Goal: Task Accomplishment & Management: Use online tool/utility

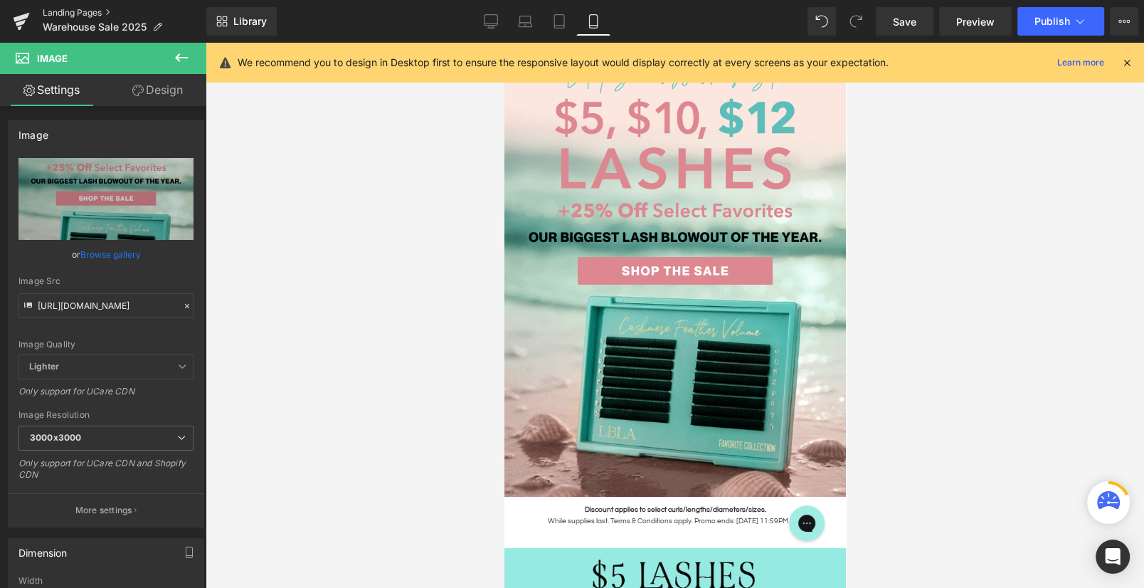
click at [74, 11] on link "Landing Pages" at bounding box center [125, 12] width 164 height 11
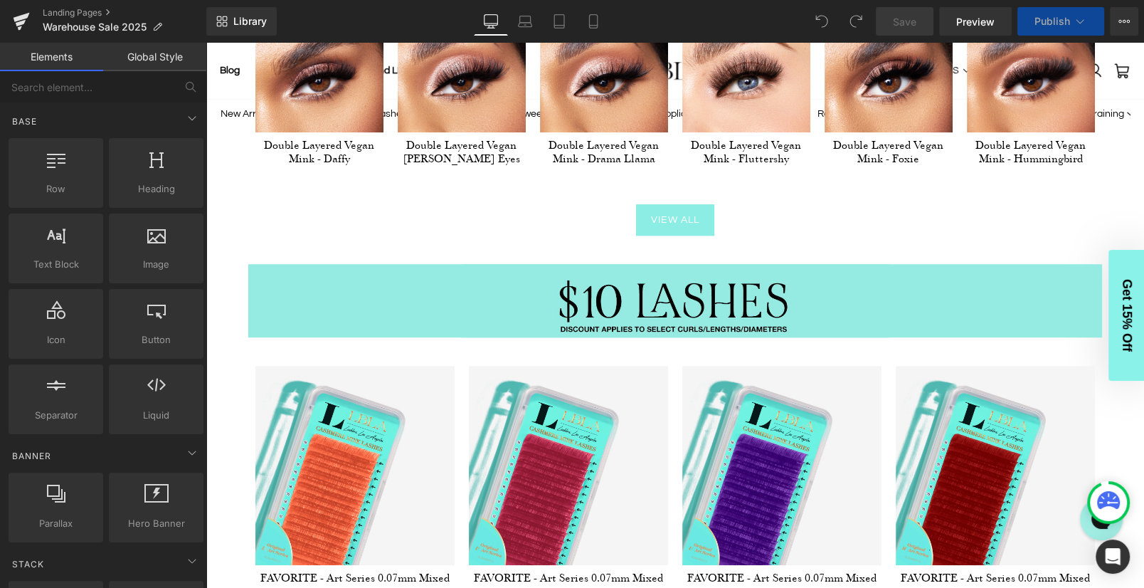
scroll to position [858, 0]
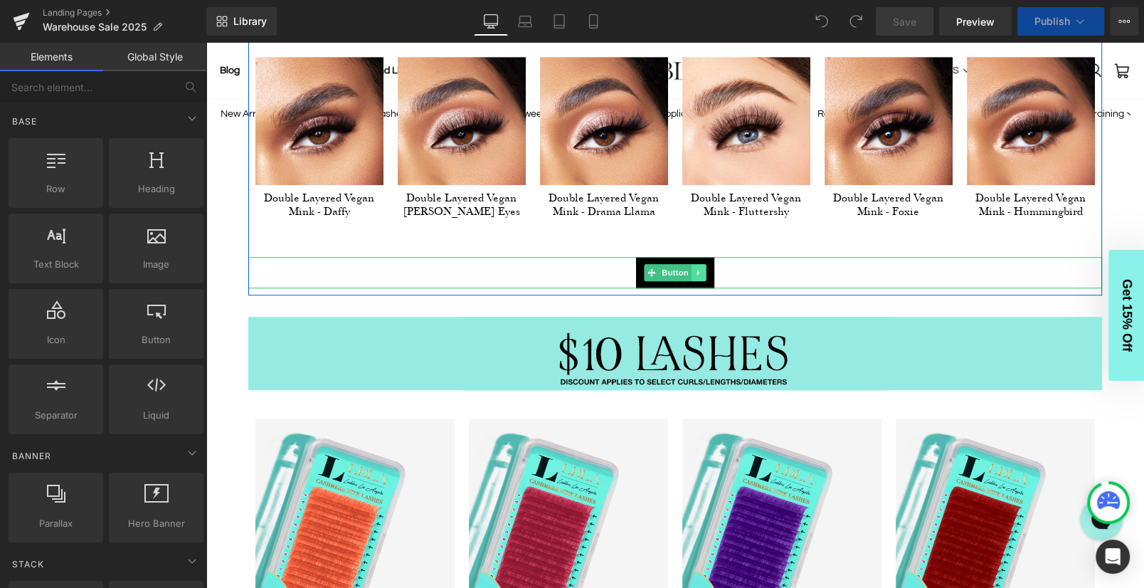
click at [701, 268] on icon at bounding box center [699, 272] width 8 height 9
click at [693, 273] on icon at bounding box center [692, 272] width 8 height 9
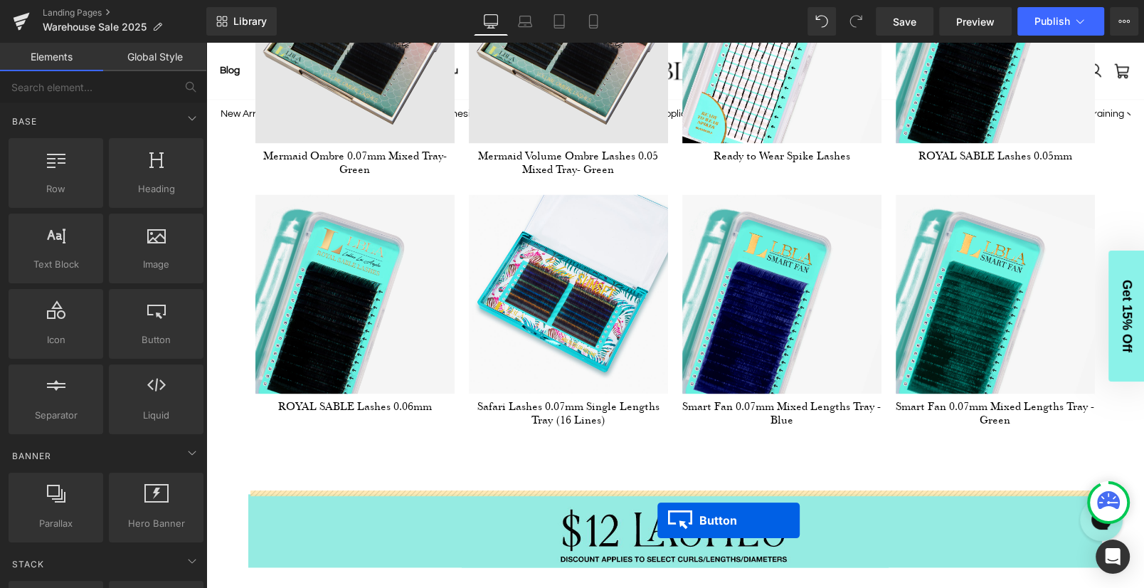
scroll to position [1940, 0]
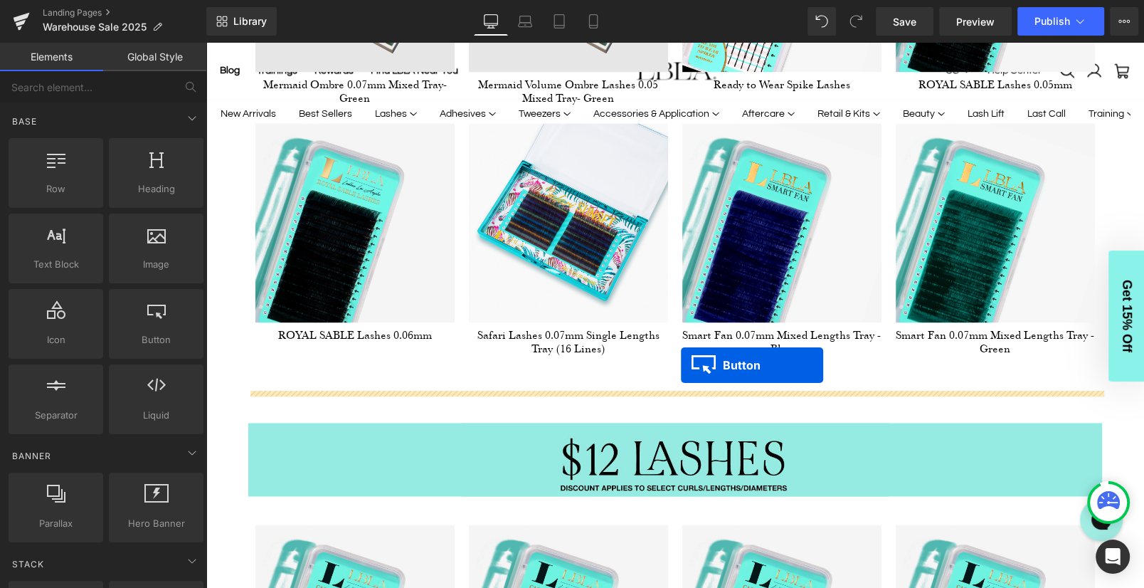
drag, startPoint x: 650, startPoint y: 159, endPoint x: 681, endPoint y: 365, distance: 208.1
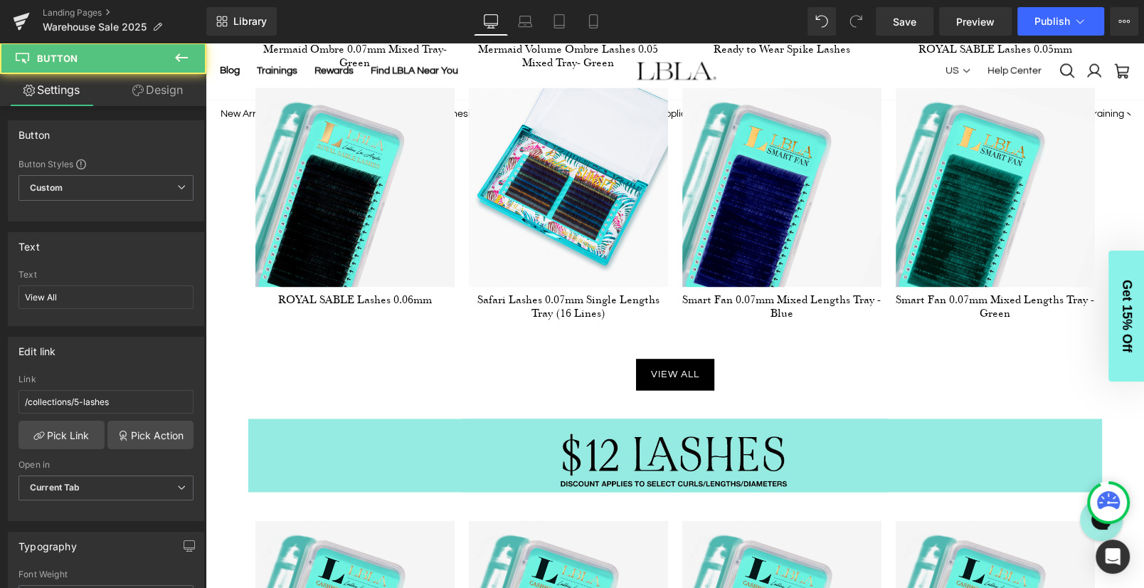
scroll to position [1905, 0]
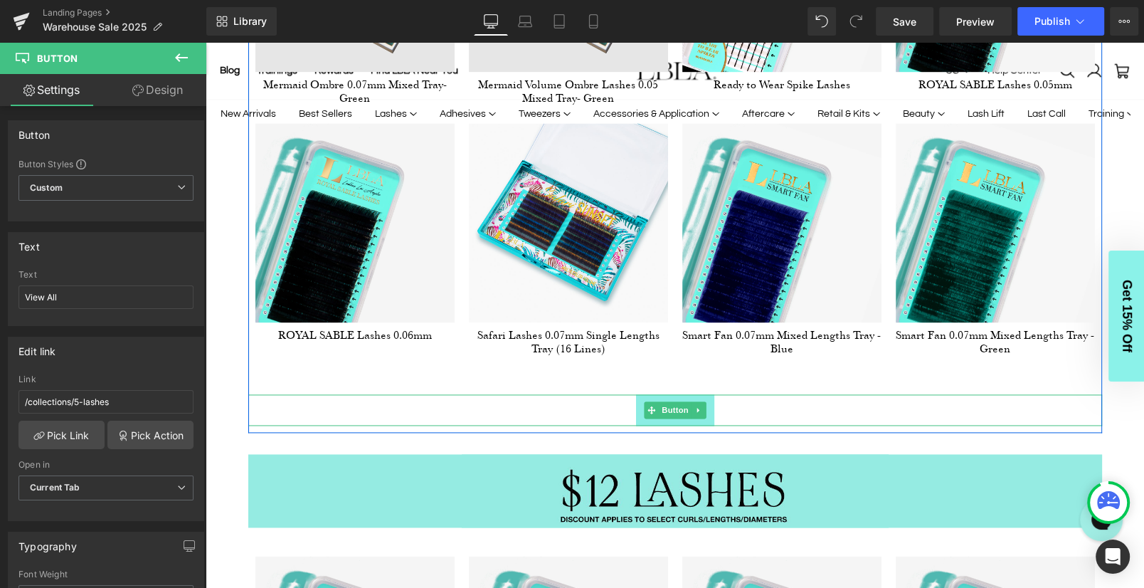
click at [675, 404] on span "Button" at bounding box center [675, 409] width 33 height 17
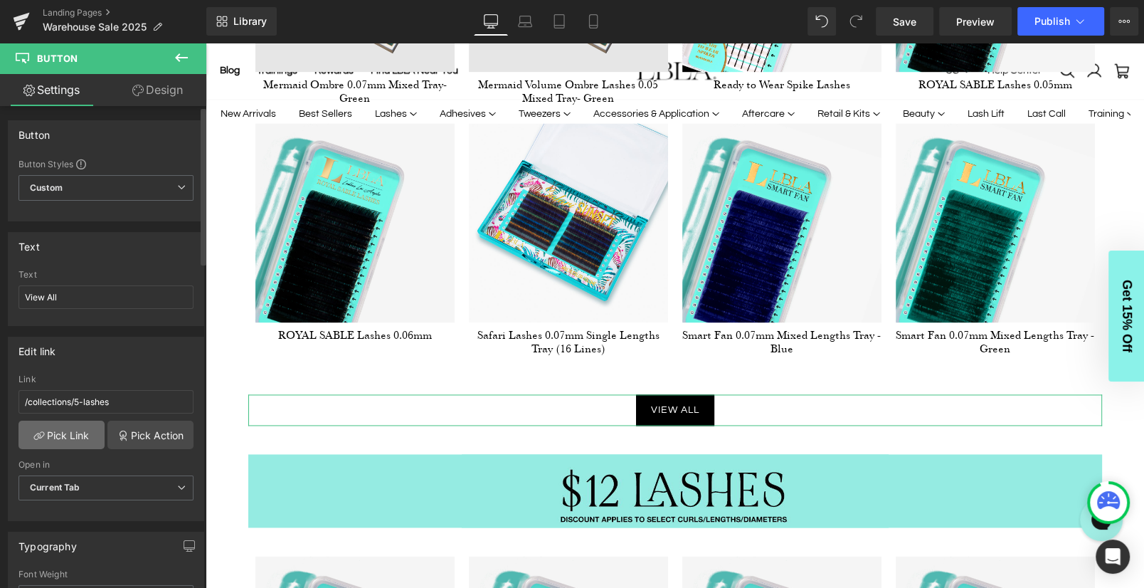
click at [78, 427] on link "Pick Link" at bounding box center [62, 435] width 86 height 28
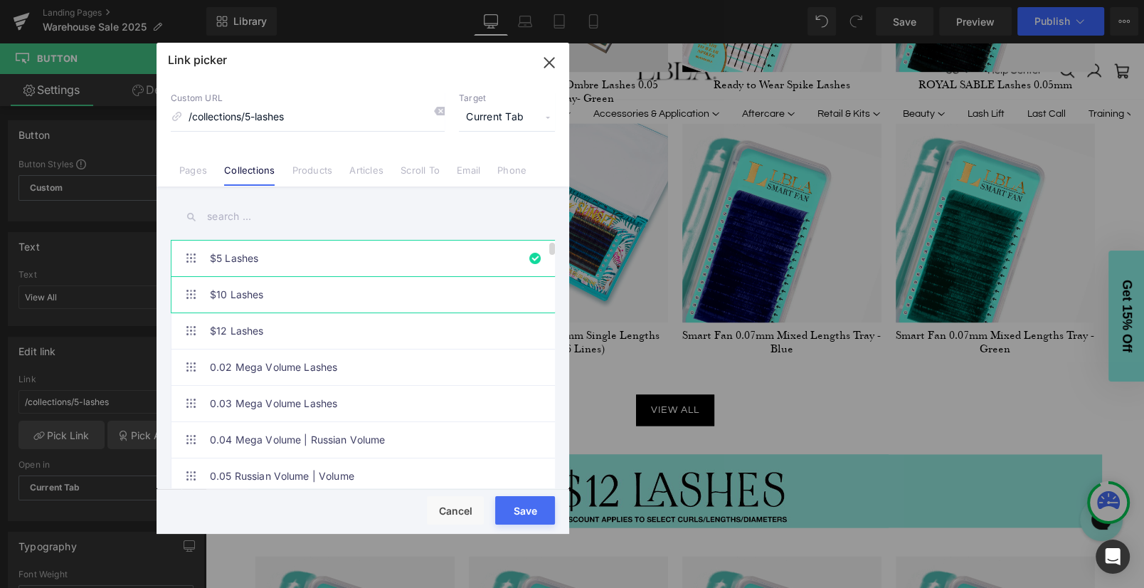
click at [232, 292] on link "$10 Lashes" at bounding box center [366, 295] width 313 height 36
type input "/collections/10-lashes"
click at [0, 0] on button "Save" at bounding box center [0, 0] width 0 height 0
type input "/collections/10-lashes"
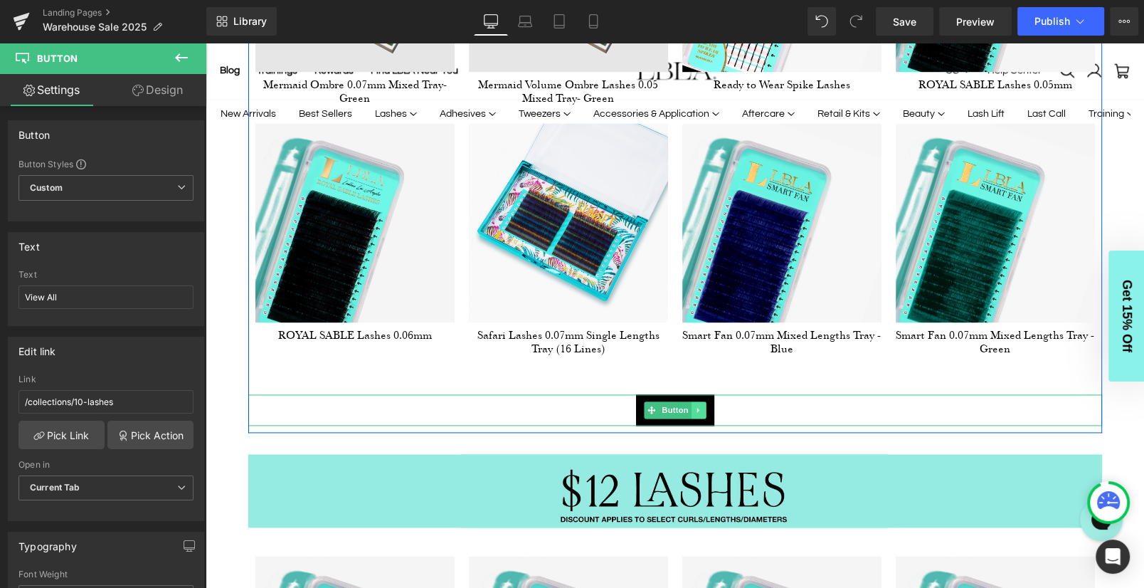
click at [700, 406] on icon at bounding box center [699, 410] width 8 height 9
click at [692, 406] on icon at bounding box center [692, 410] width 8 height 8
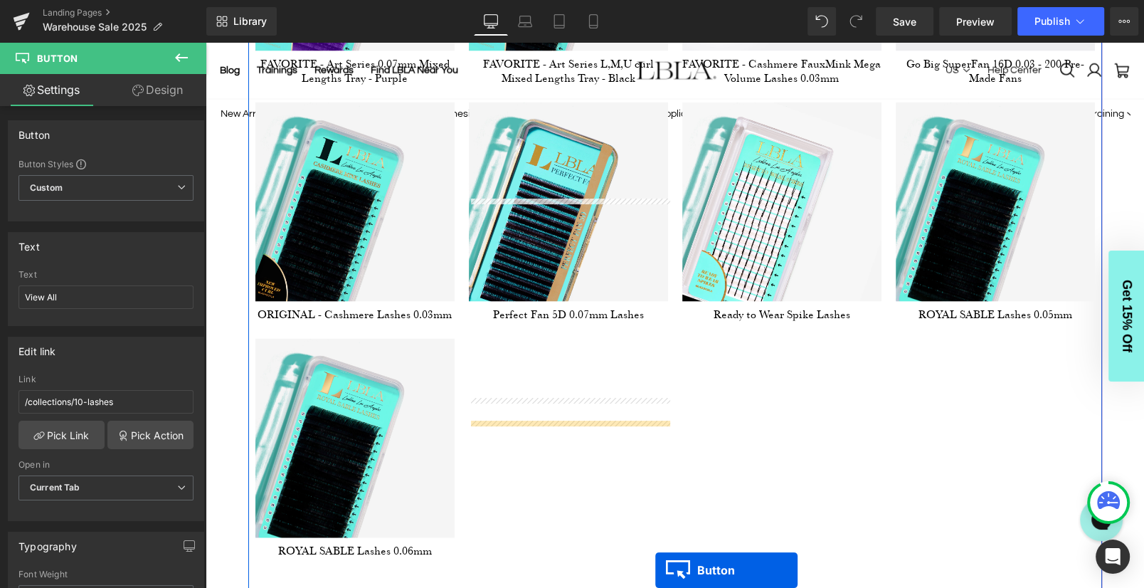
scroll to position [3008, 0]
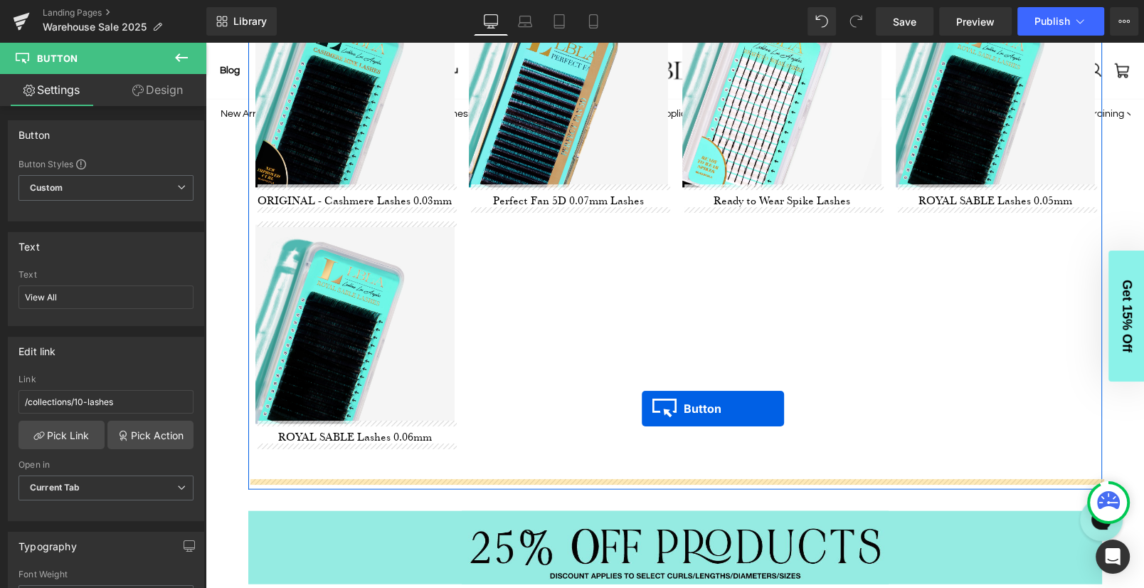
drag, startPoint x: 649, startPoint y: 146, endPoint x: 642, endPoint y: 409, distance: 262.7
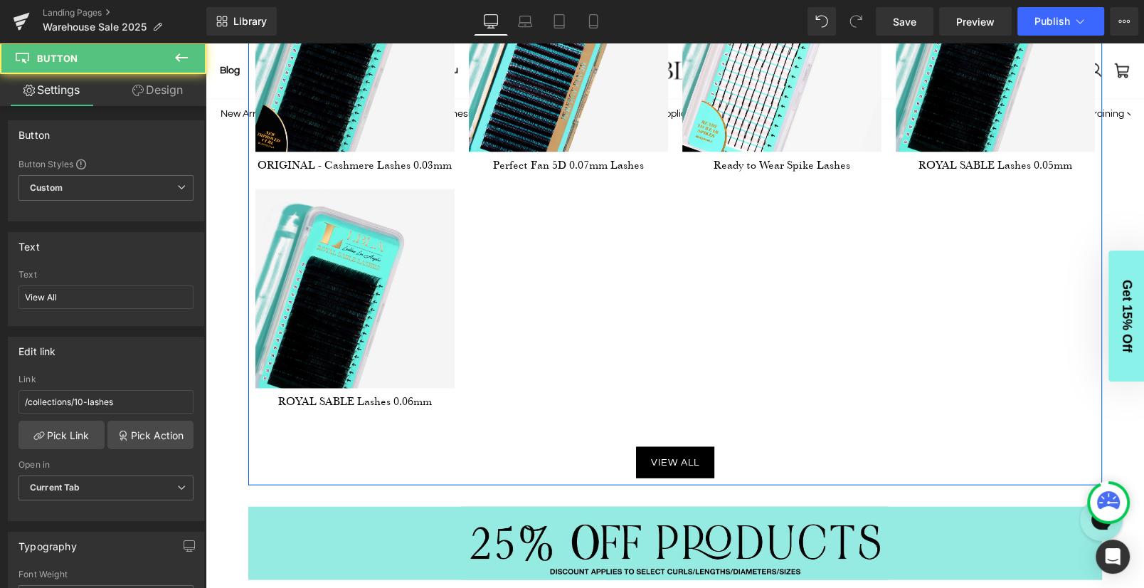
scroll to position [2972, 0]
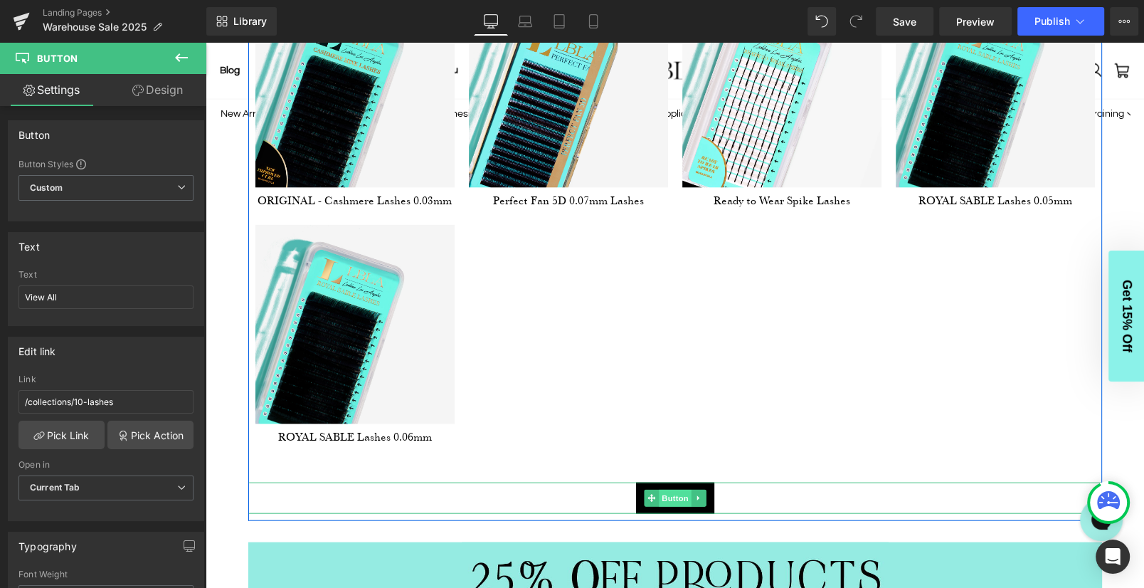
click at [669, 490] on span "Button" at bounding box center [675, 498] width 33 height 17
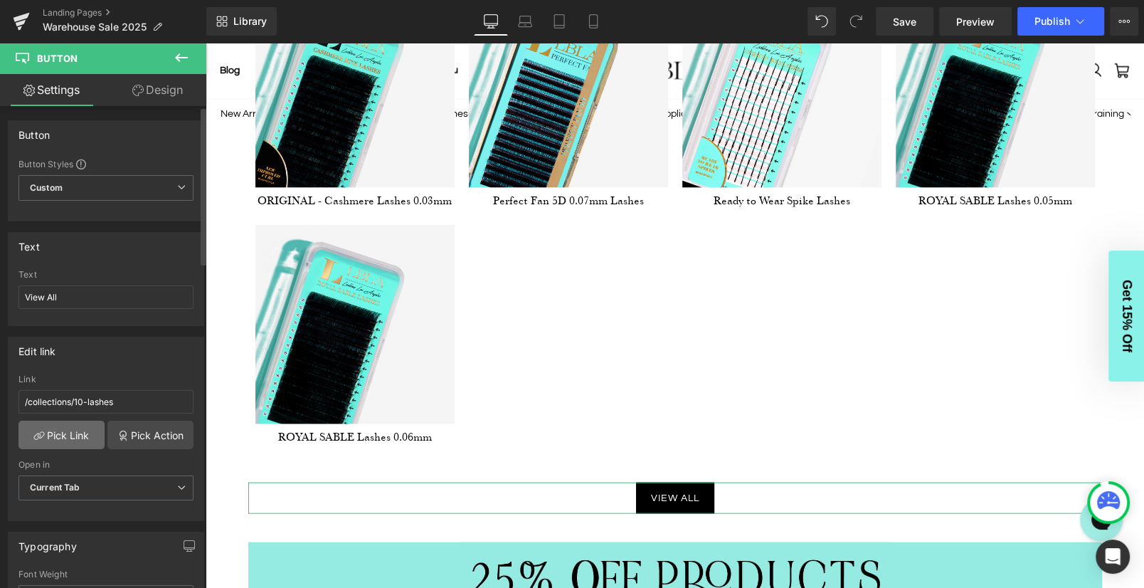
click at [66, 438] on link "Pick Link" at bounding box center [62, 435] width 86 height 28
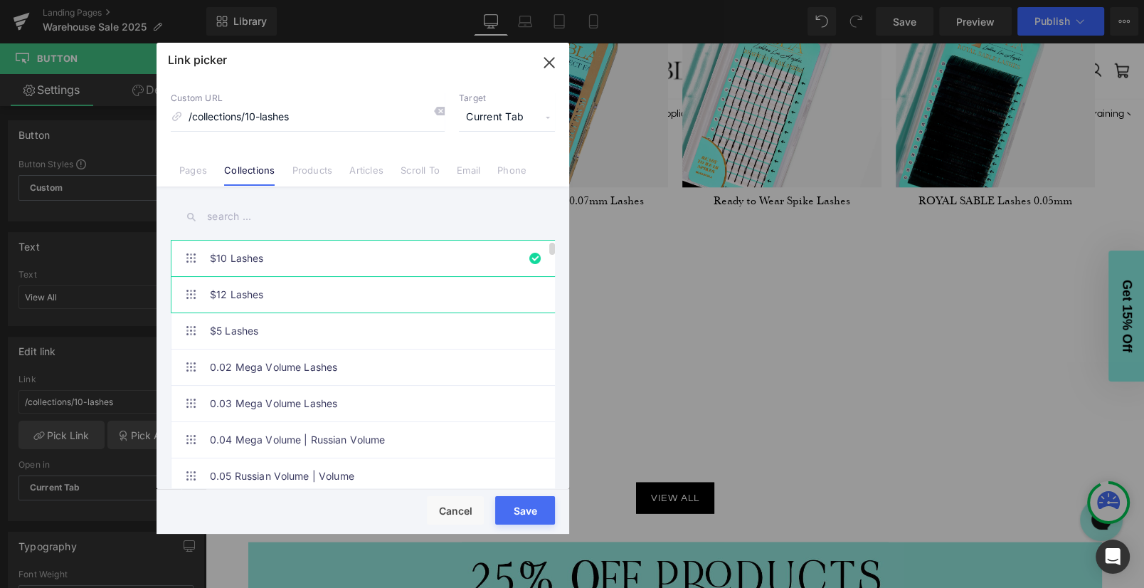
click at [263, 290] on link "$12 Lashes" at bounding box center [366, 295] width 313 height 36
type input "/collections/12-lashes"
click at [530, 510] on button "Save" at bounding box center [525, 510] width 60 height 28
type input "/collections/12-lashes"
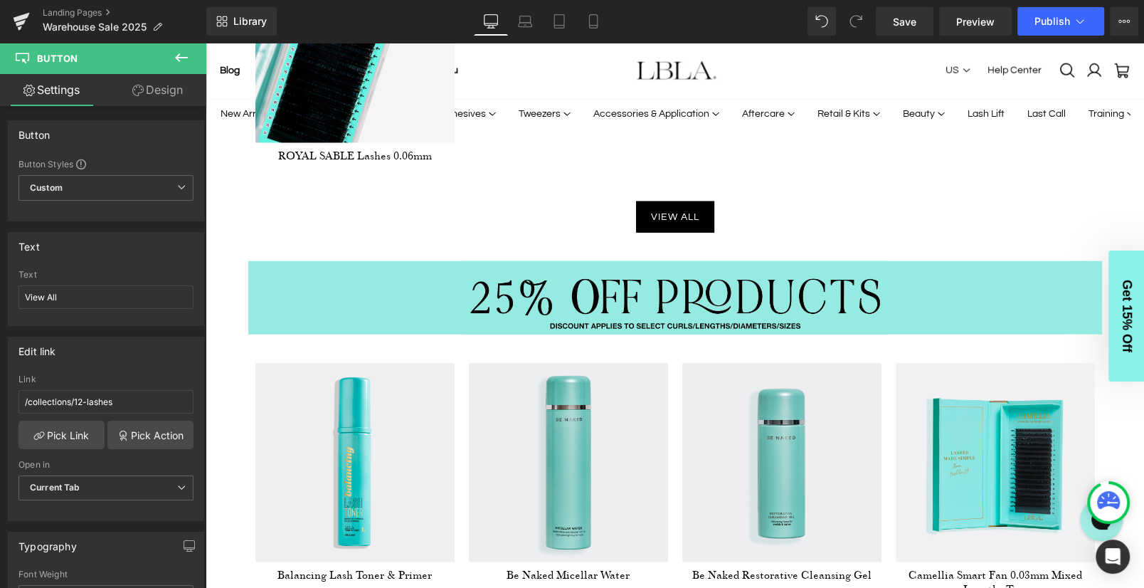
scroll to position [3258, 0]
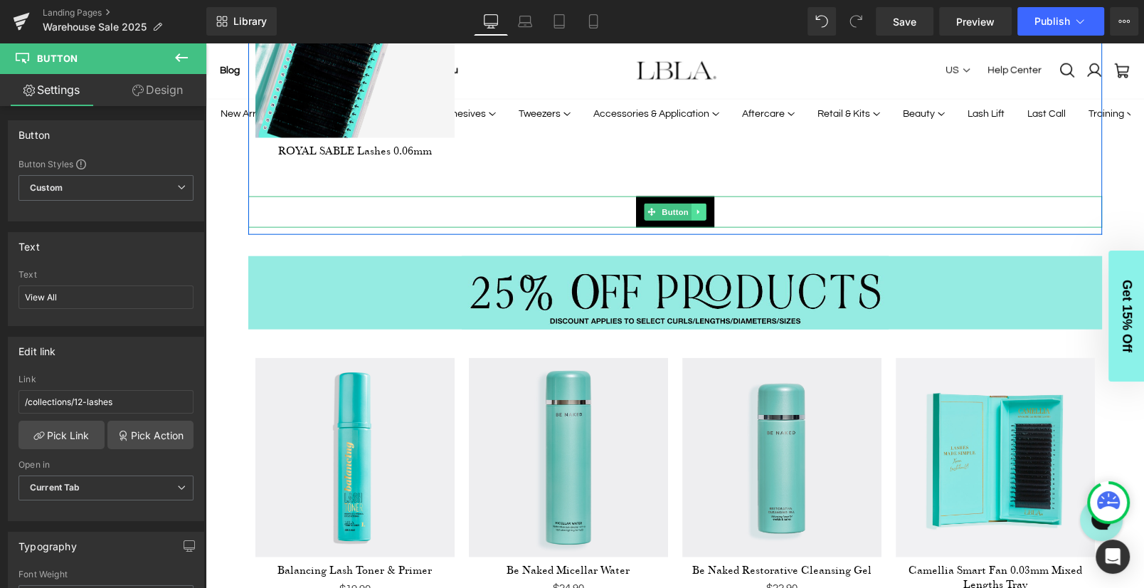
click at [697, 210] on icon at bounding box center [698, 212] width 2 height 5
click at [695, 210] on link at bounding box center [691, 212] width 15 height 17
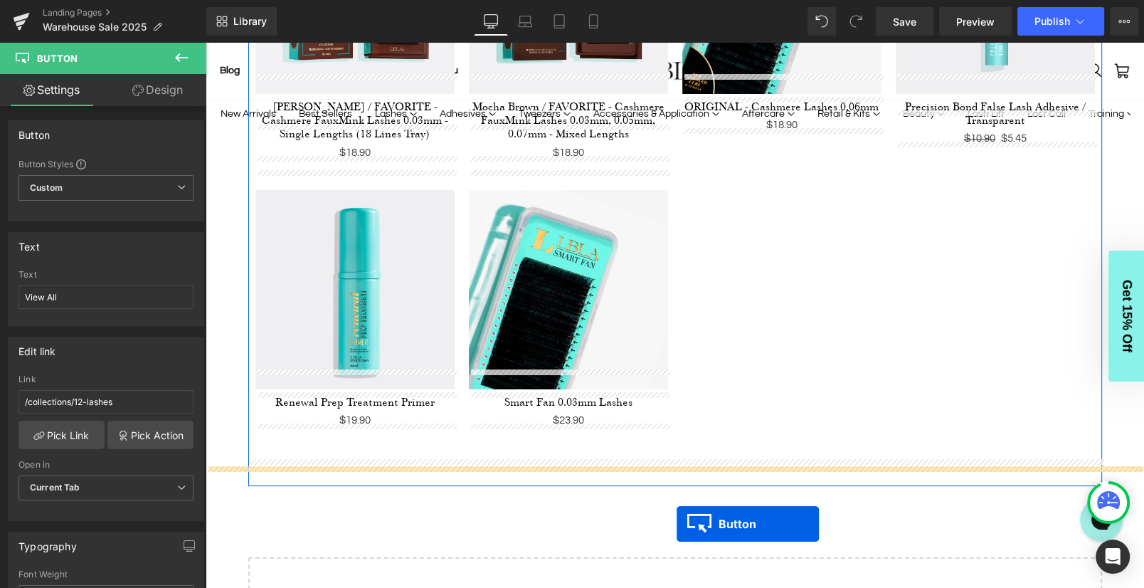
scroll to position [5237, 0]
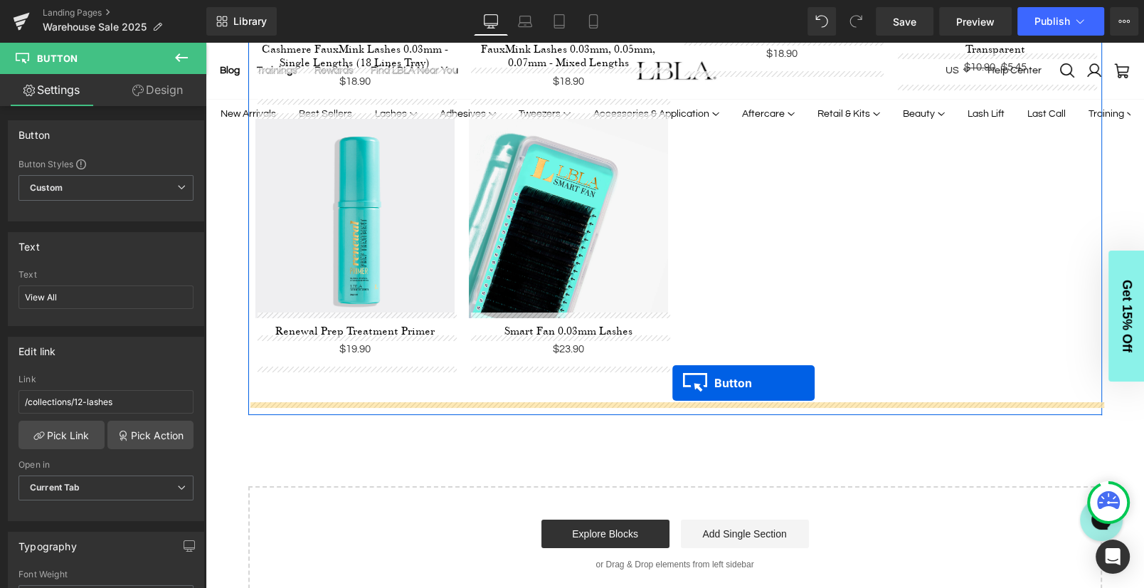
drag, startPoint x: 648, startPoint y: 238, endPoint x: 673, endPoint y: 383, distance: 146.5
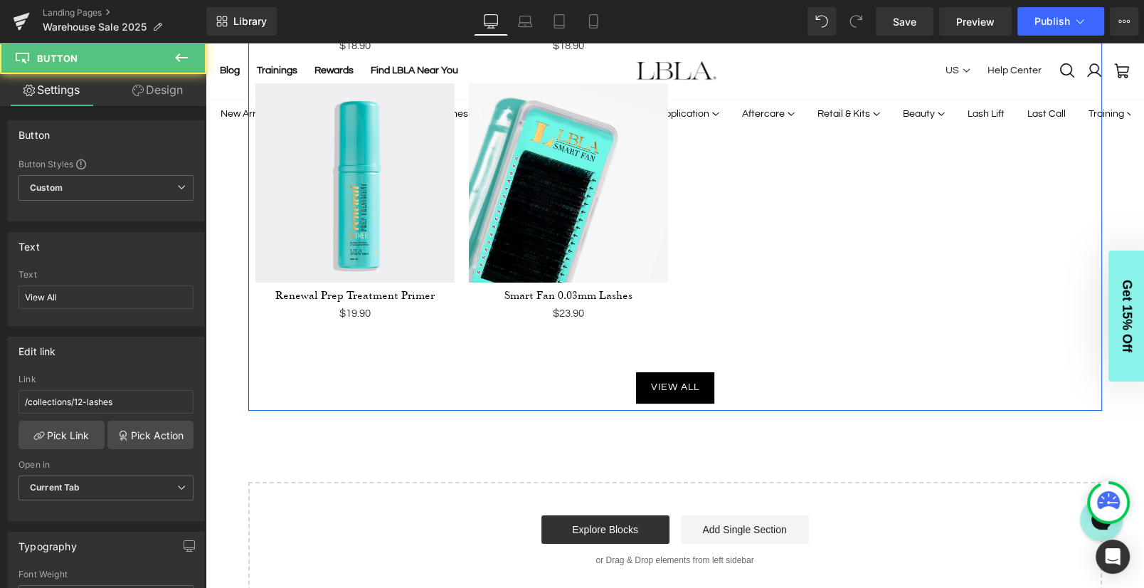
scroll to position [5201, 0]
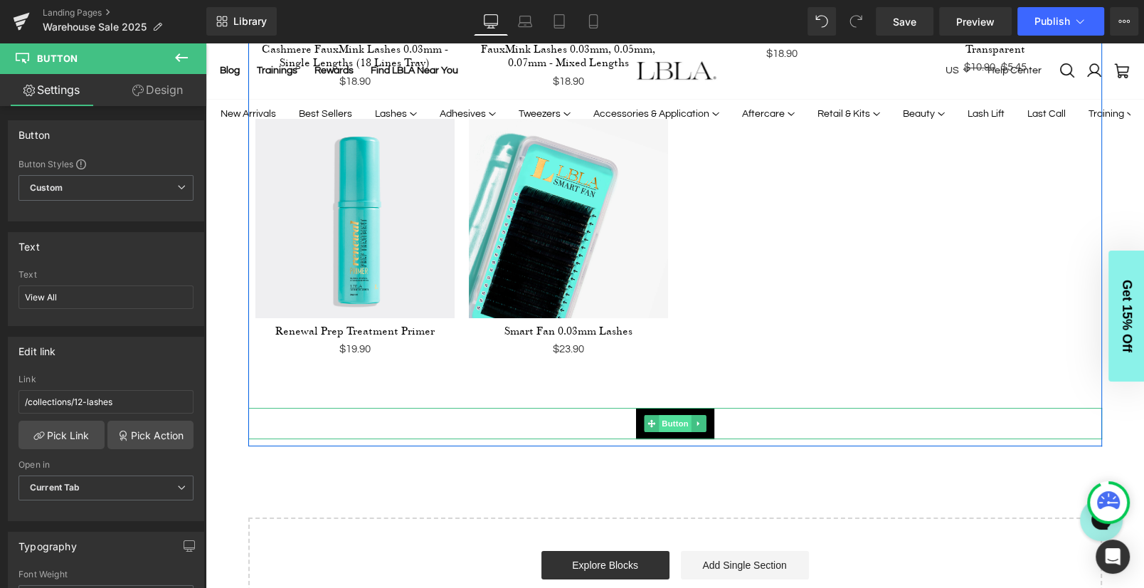
click at [677, 416] on span "Button" at bounding box center [675, 423] width 33 height 17
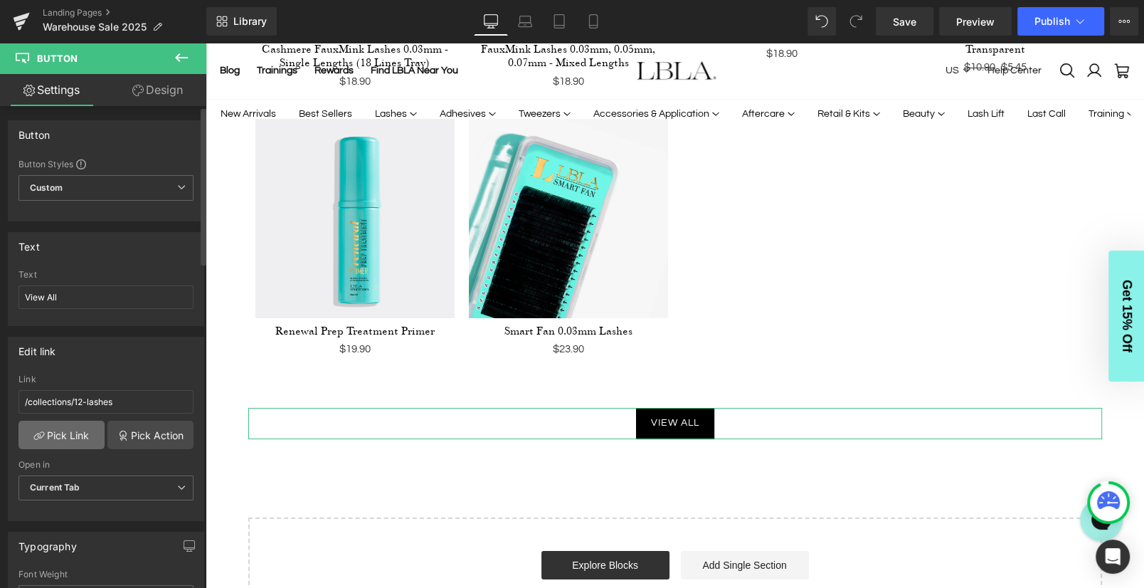
click at [67, 426] on link "Pick Link" at bounding box center [62, 435] width 86 height 28
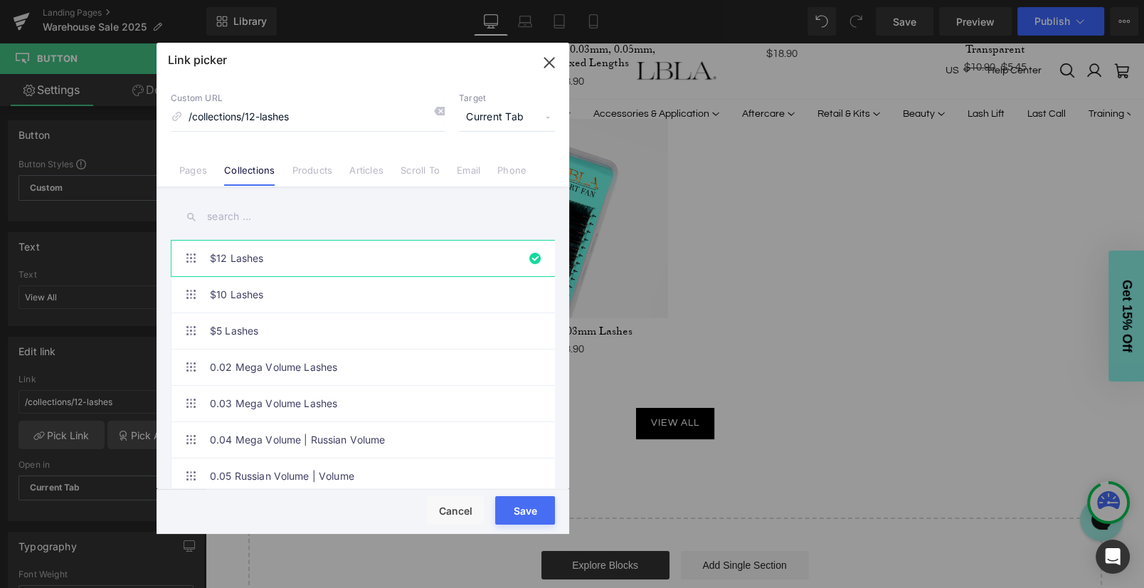
click at [273, 201] on input "text" at bounding box center [363, 217] width 384 height 32
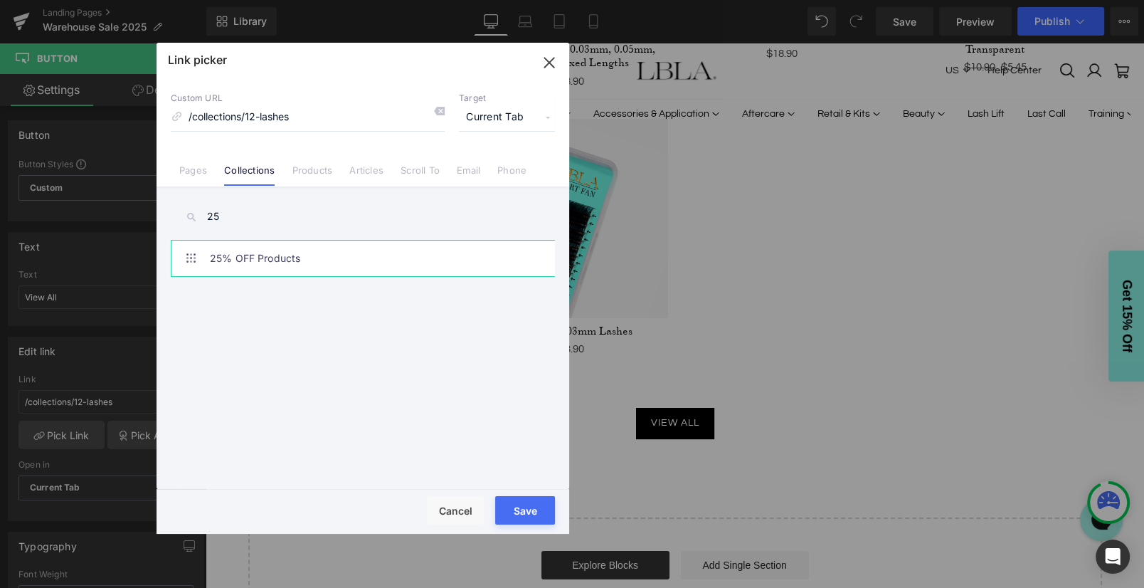
type input "25"
type input "/collections/25-off-products"
click at [510, 510] on button "Save" at bounding box center [525, 510] width 60 height 28
type input "/collections/25-off-products"
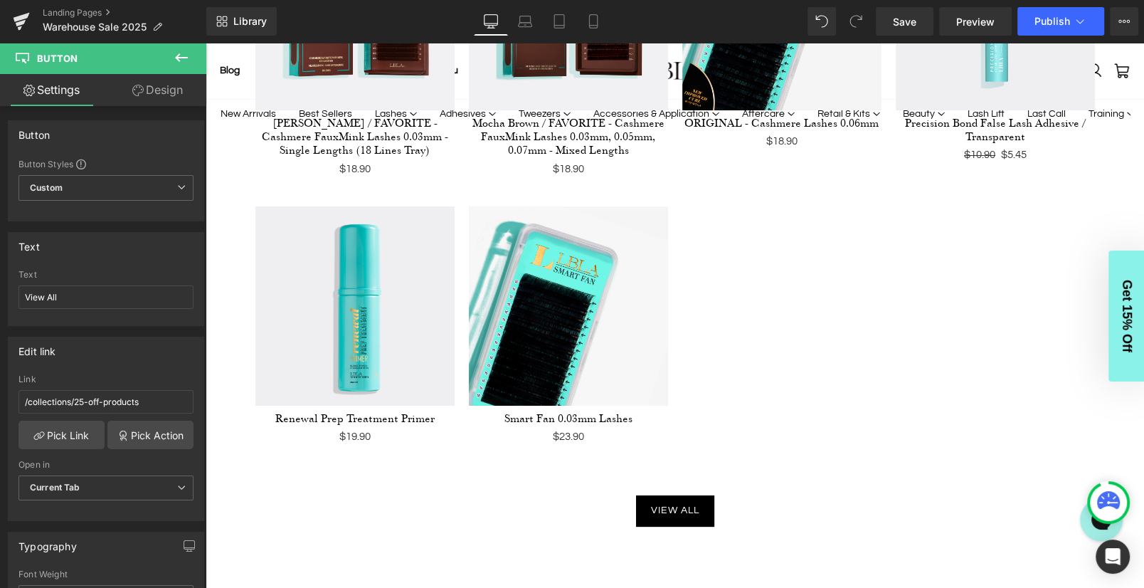
scroll to position [5097, 0]
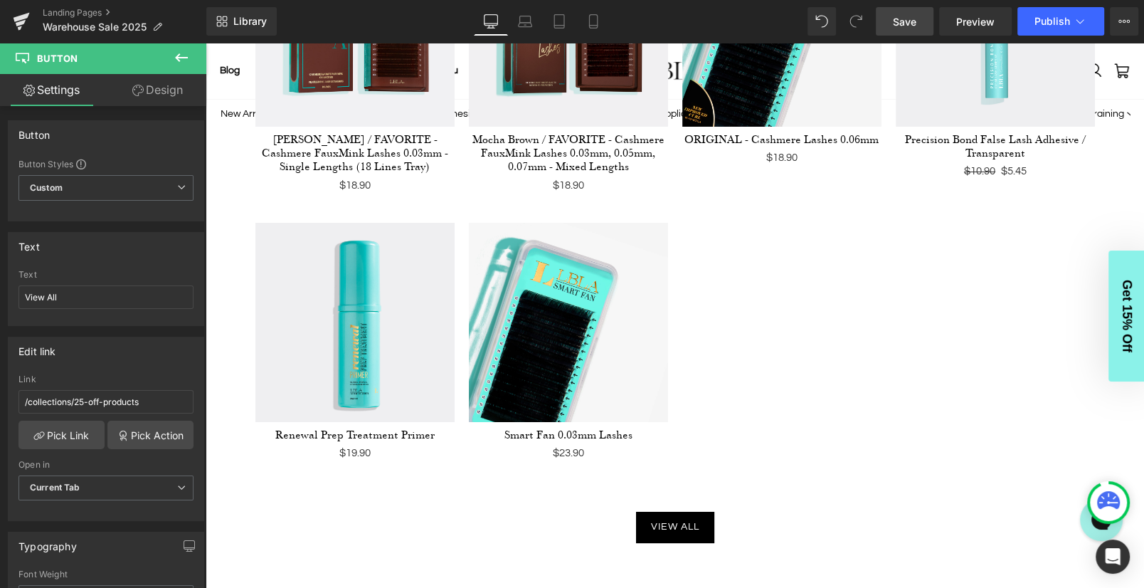
click at [911, 19] on span "Save" at bounding box center [904, 21] width 23 height 15
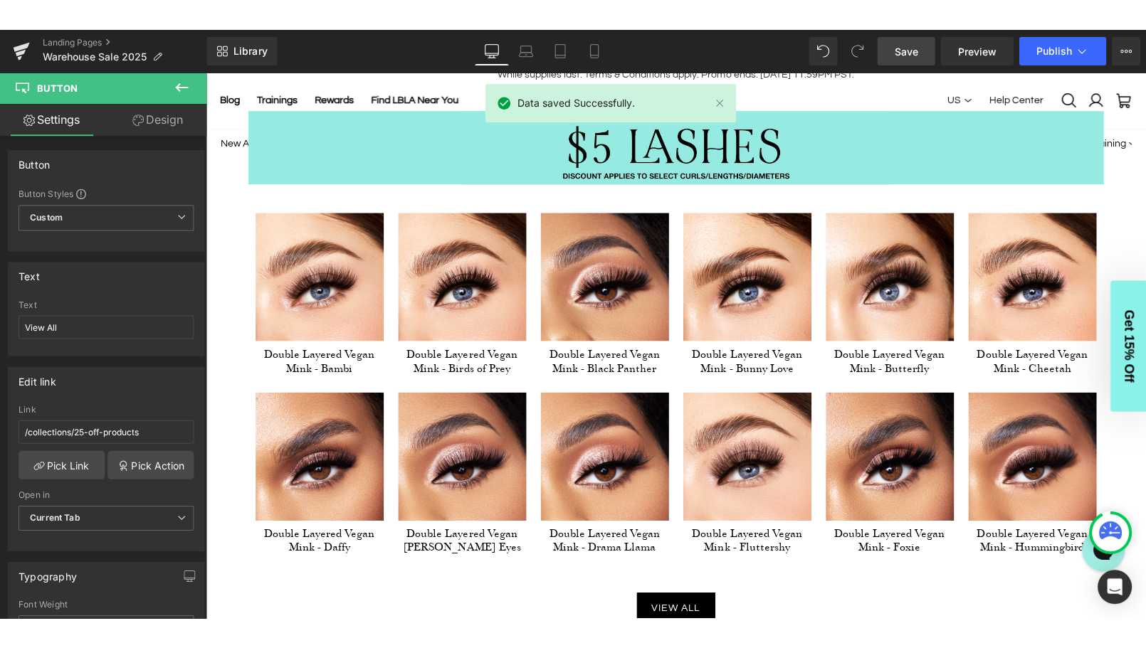
scroll to position [0, 0]
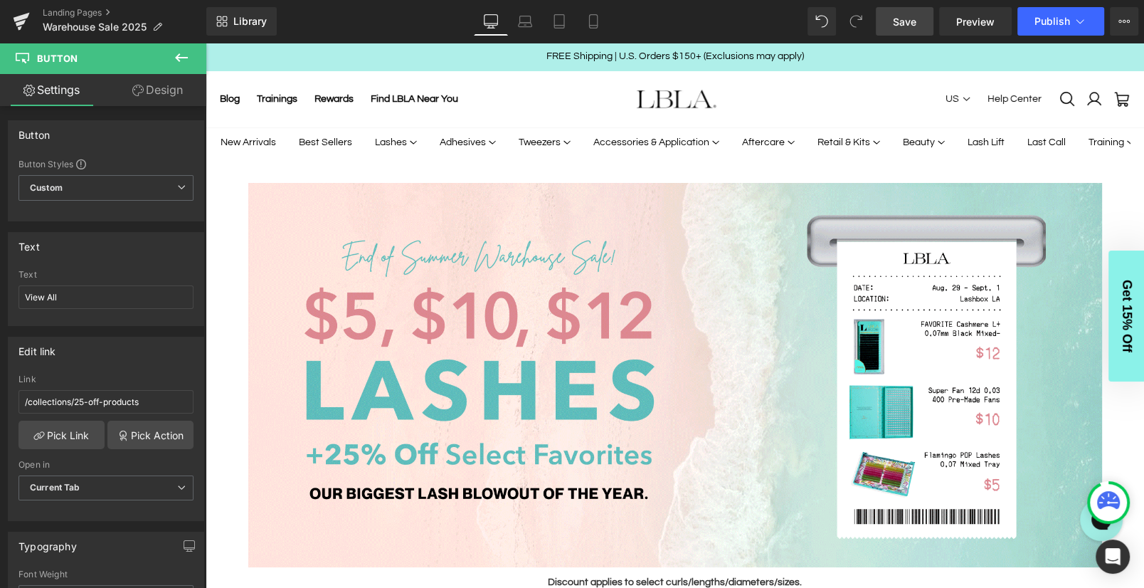
click at [907, 21] on span "Save" at bounding box center [904, 21] width 23 height 15
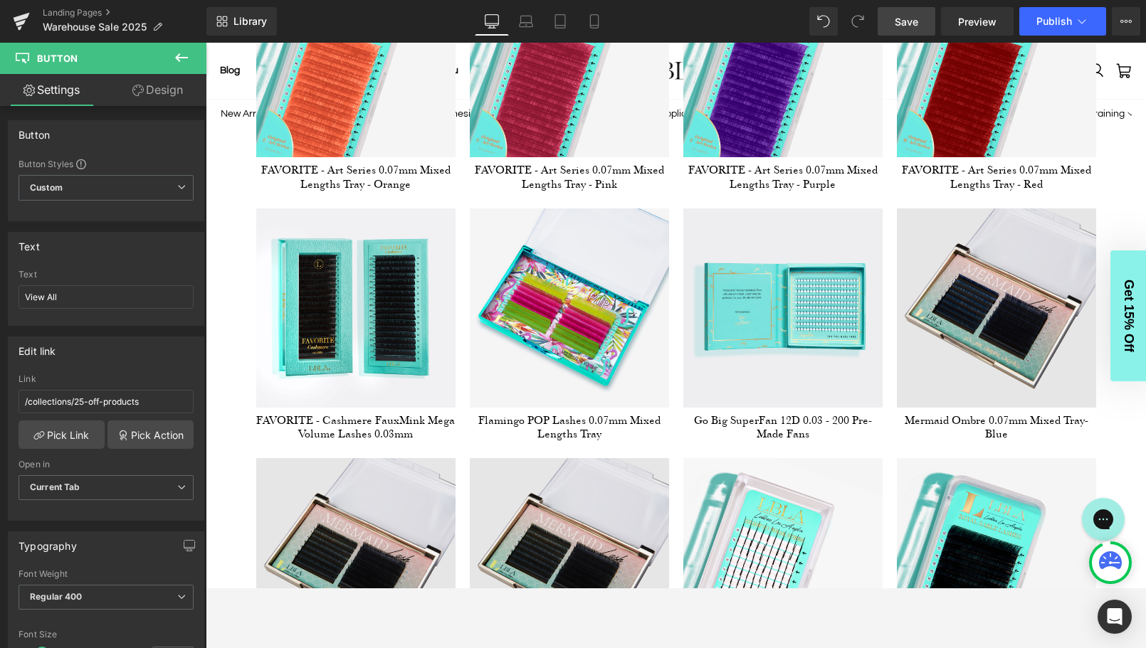
scroll to position [1320, 0]
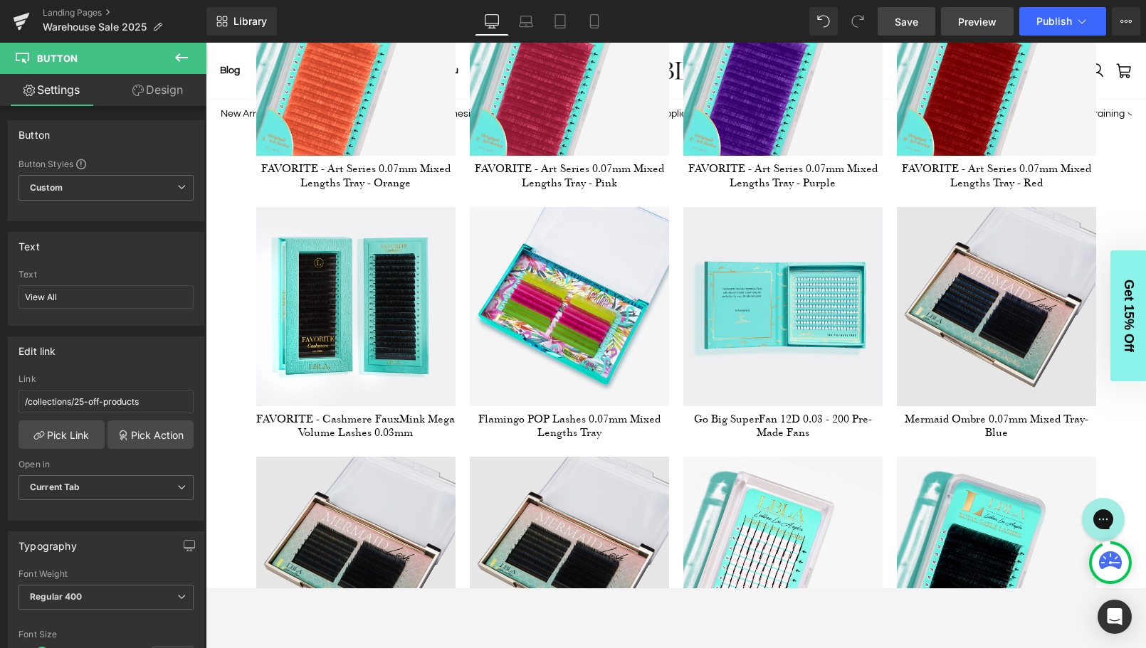
click at [974, 21] on span "Preview" at bounding box center [977, 21] width 38 height 15
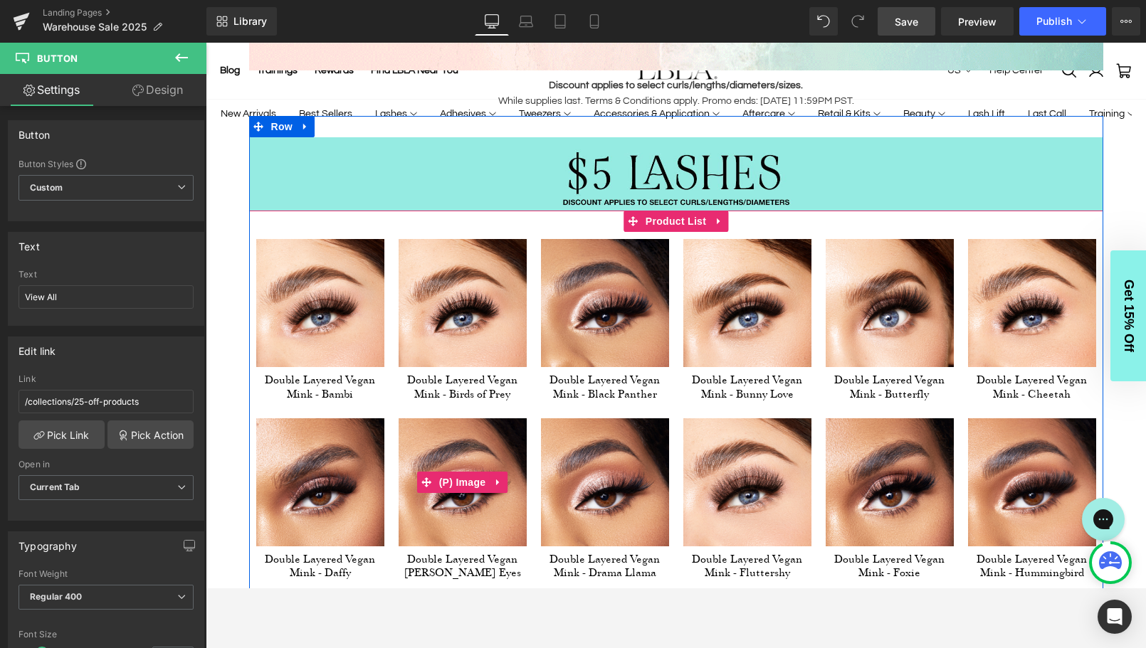
scroll to position [450, 0]
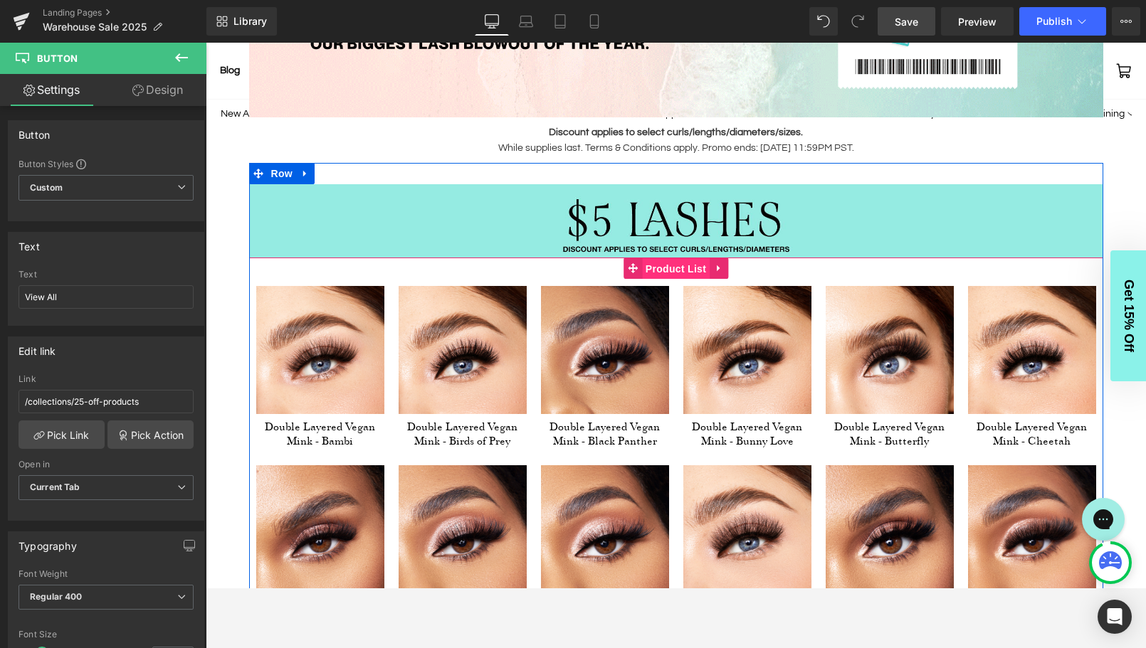
click at [678, 270] on span "Product List" at bounding box center [676, 268] width 68 height 21
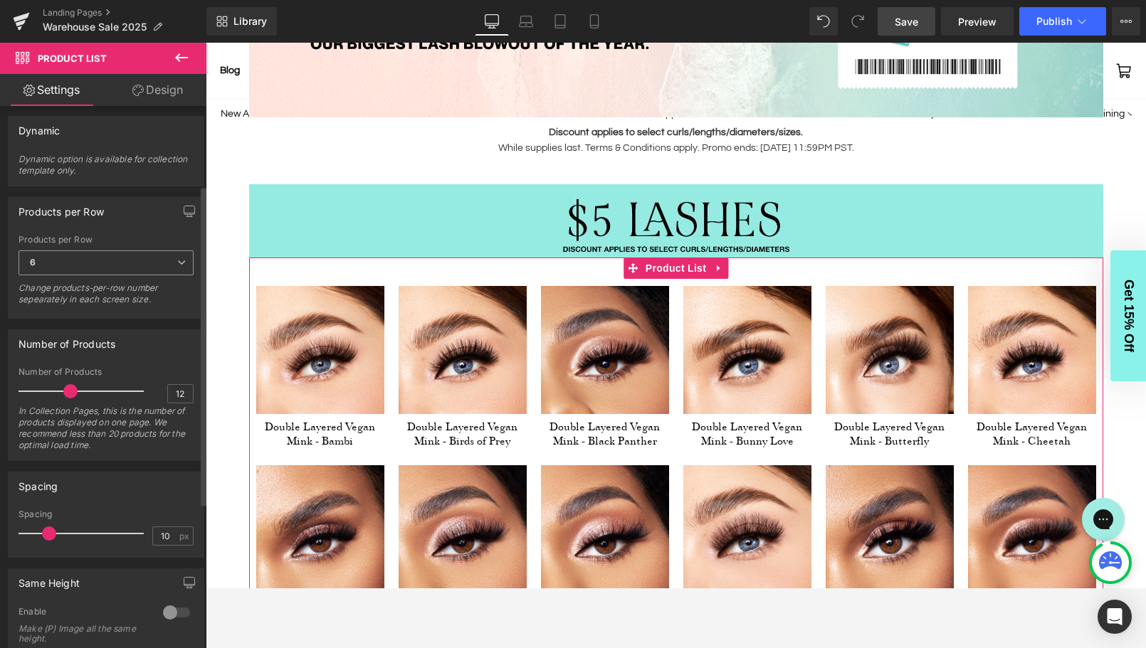
scroll to position [147, 0]
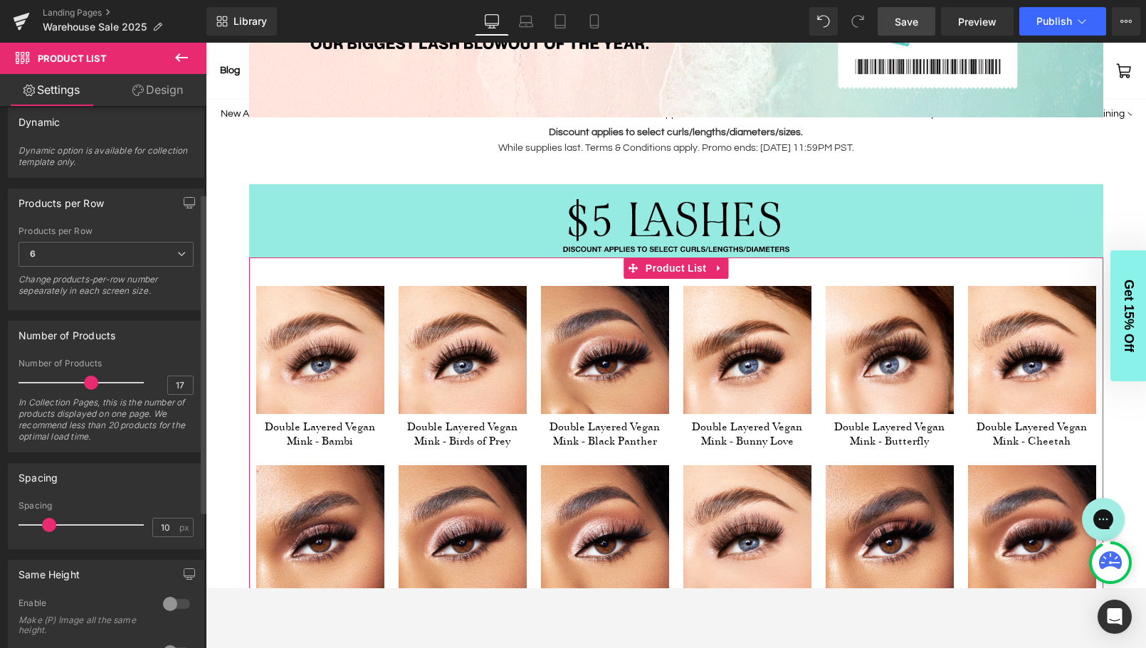
type input "18"
drag, startPoint x: 70, startPoint y: 383, endPoint x: 93, endPoint y: 381, distance: 22.8
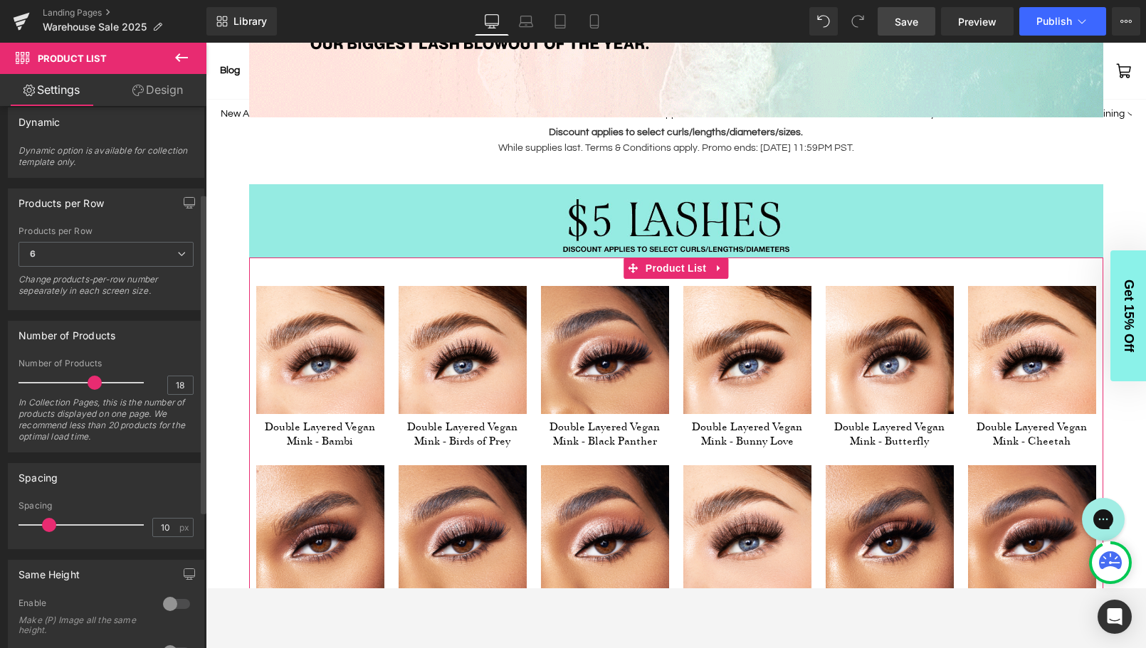
click at [93, 381] on span at bounding box center [95, 383] width 14 height 14
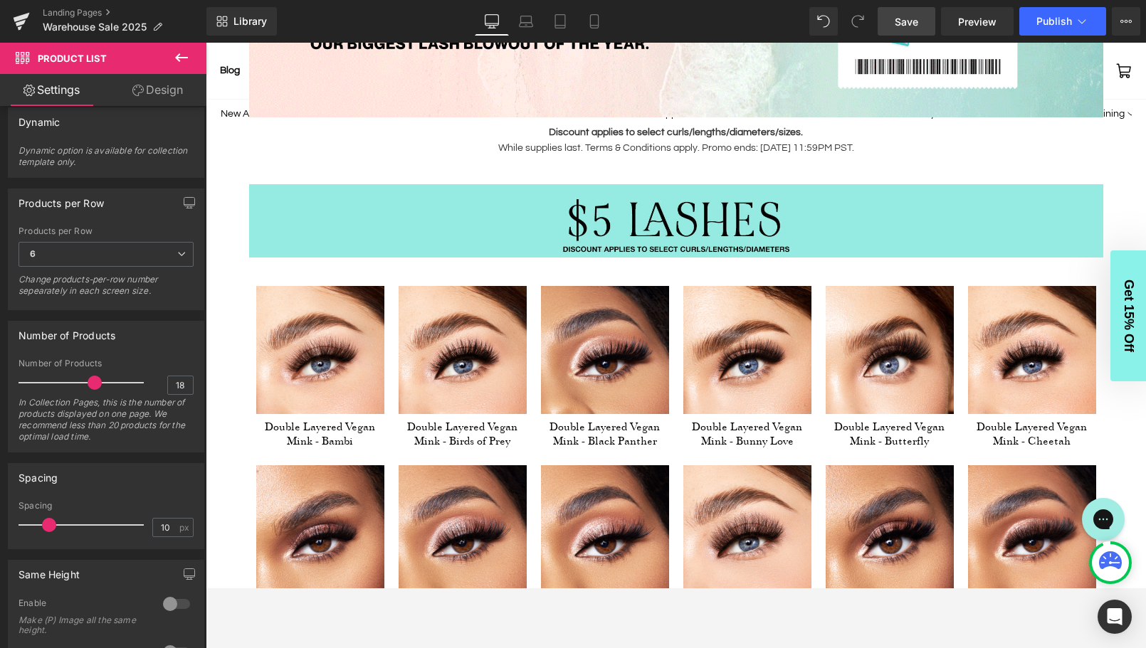
click at [912, 14] on span "Save" at bounding box center [906, 21] width 23 height 15
click at [982, 11] on link "Preview" at bounding box center [977, 21] width 73 height 28
